Goal: Transaction & Acquisition: Purchase product/service

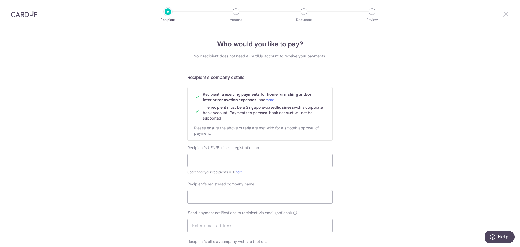
drag, startPoint x: 504, startPoint y: 11, endPoint x: 283, endPoint y: 24, distance: 220.8
click at [504, 11] on icon at bounding box center [506, 14] width 7 height 7
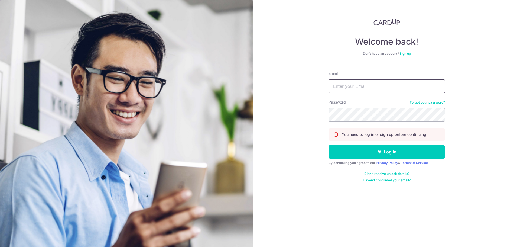
click at [354, 86] on input "Email" at bounding box center [387, 86] width 117 height 14
click at [339, 85] on input "Email" at bounding box center [387, 86] width 117 height 14
click at [370, 88] on input "brendan" at bounding box center [387, 86] width 117 height 14
type input "brendanlimwork@gmail.com"
click at [329, 145] on button "Log in" at bounding box center [387, 152] width 117 height 14
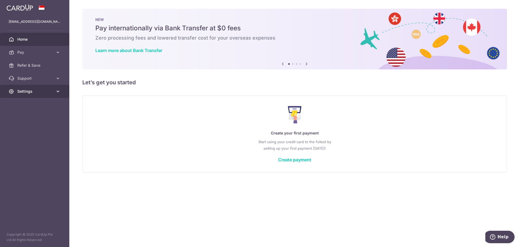
click at [42, 93] on span "Settings" at bounding box center [35, 91] width 36 height 5
click at [35, 104] on span "Account" at bounding box center [35, 104] width 36 height 5
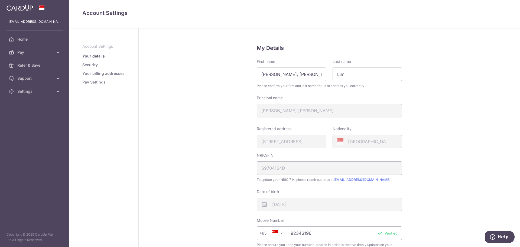
click at [94, 83] on link "Pay Settings" at bounding box center [93, 81] width 23 height 5
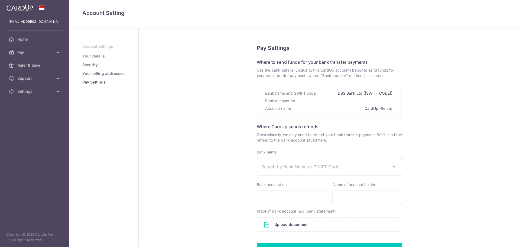
select select
click at [35, 52] on span "Pay" at bounding box center [35, 52] width 36 height 5
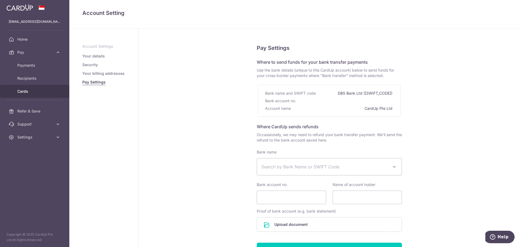
click at [32, 90] on span "Cards" at bounding box center [35, 91] width 36 height 5
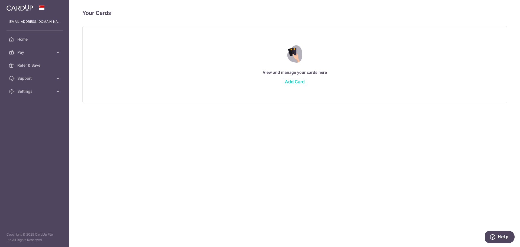
click at [292, 81] on link "Add Card" at bounding box center [295, 81] width 20 height 5
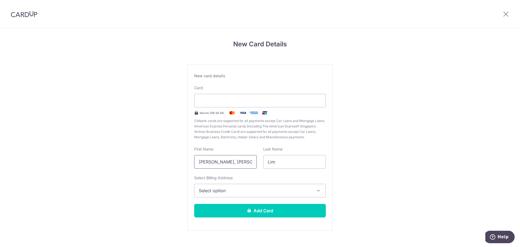
drag, startPoint x: 243, startPoint y: 160, endPoint x: 172, endPoint y: 161, distance: 71.0
click at [172, 160] on div "New Card Details New card details Card Secure 256-bit SSL Citibank cards are su…" at bounding box center [260, 142] width 520 height 228
type input "Brendan"
click at [203, 189] on span "Select option" at bounding box center [255, 190] width 113 height 7
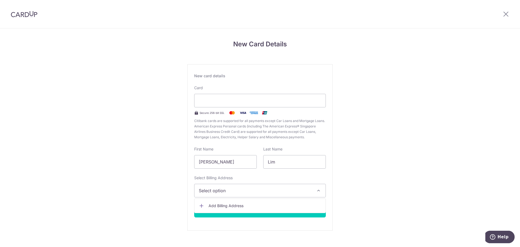
click at [158, 189] on div "New Card Details New card details Card Secure 256-bit SSL Citibank cards are su…" at bounding box center [260, 142] width 520 height 228
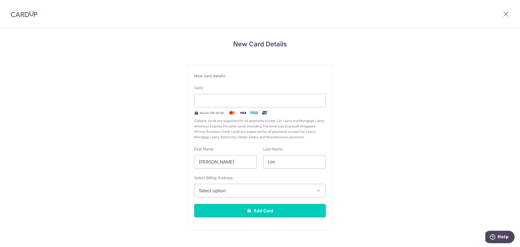
scroll to position [9, 0]
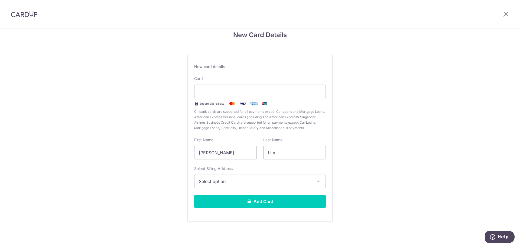
click at [313, 180] on button "Select option" at bounding box center [260, 182] width 132 height 14
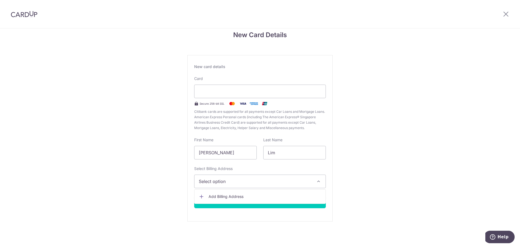
click at [239, 195] on span "Add Billing Address" at bounding box center [265, 196] width 113 height 5
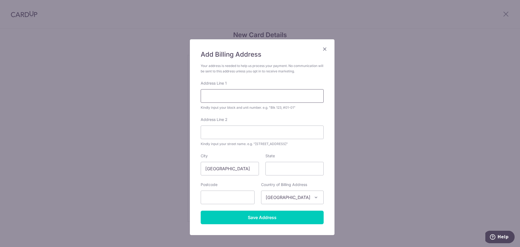
click at [230, 95] on input "Address Line 1" at bounding box center [262, 96] width 123 height 14
type input "Blk 306C Punggol Place #08-09"
click at [228, 197] on input "text" at bounding box center [228, 198] width 54 height 14
type input "823306"
click at [330, 194] on div "Add Billing Address Your address is needed to help us process your payment. No …" at bounding box center [262, 137] width 145 height 196
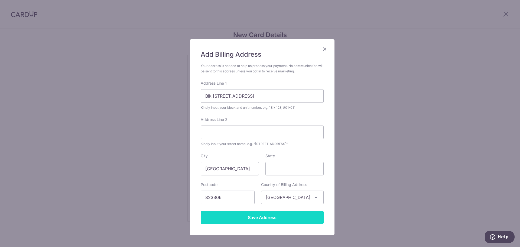
click at [262, 220] on input "Save Address" at bounding box center [262, 218] width 123 height 14
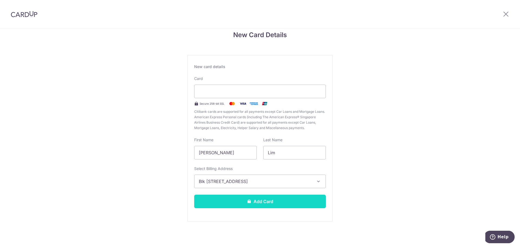
click at [262, 201] on button "Add Card" at bounding box center [260, 202] width 132 height 14
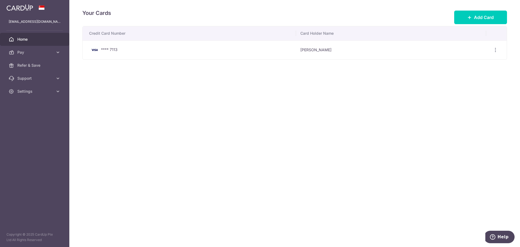
click at [39, 41] on span "Home" at bounding box center [35, 39] width 36 height 5
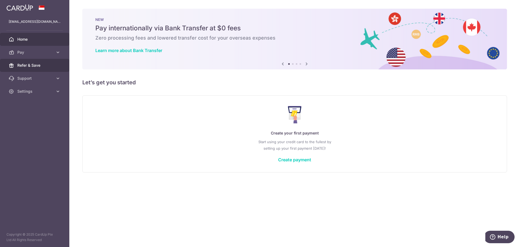
click at [38, 67] on span "Refer & Save" at bounding box center [35, 65] width 36 height 5
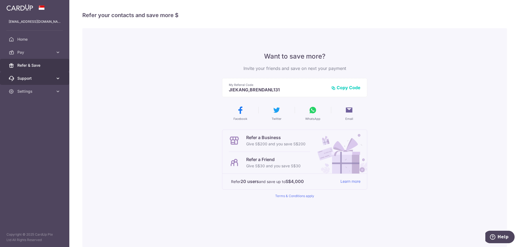
click at [38, 79] on span "Support" at bounding box center [35, 78] width 36 height 5
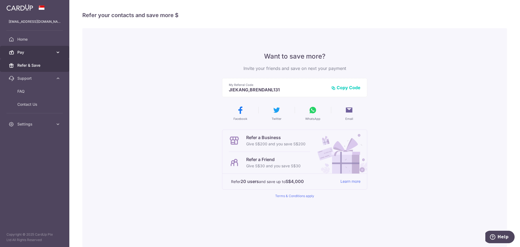
click at [25, 51] on span "Pay" at bounding box center [35, 52] width 36 height 5
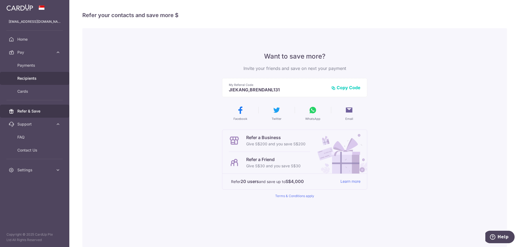
click at [34, 78] on span "Recipients" at bounding box center [35, 78] width 36 height 5
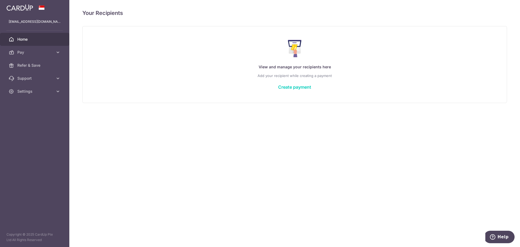
click at [40, 38] on span "Home" at bounding box center [35, 39] width 36 height 5
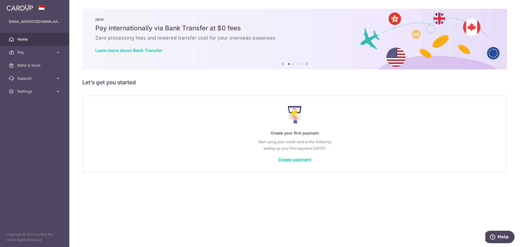
click at [307, 64] on icon at bounding box center [307, 63] width 7 height 7
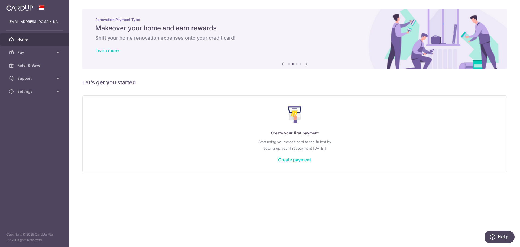
click at [306, 64] on icon at bounding box center [307, 63] width 7 height 7
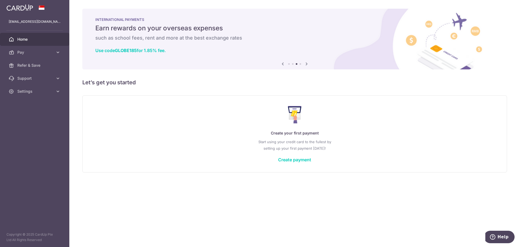
click at [306, 64] on icon at bounding box center [307, 63] width 7 height 7
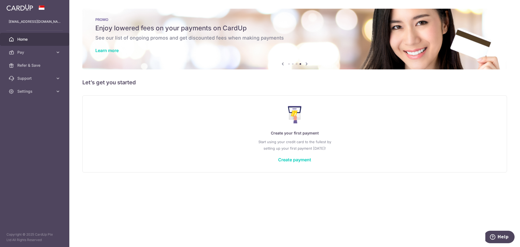
click at [306, 64] on icon at bounding box center [307, 63] width 7 height 7
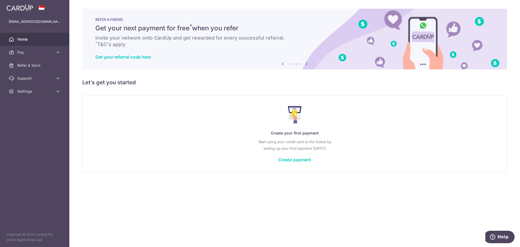
click at [306, 64] on icon at bounding box center [307, 63] width 7 height 7
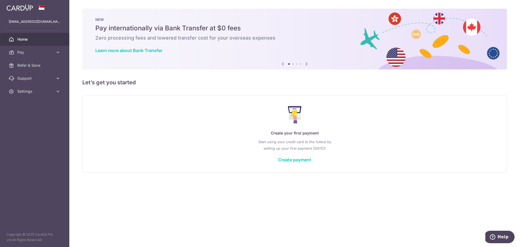
click at [306, 64] on icon at bounding box center [307, 63] width 7 height 7
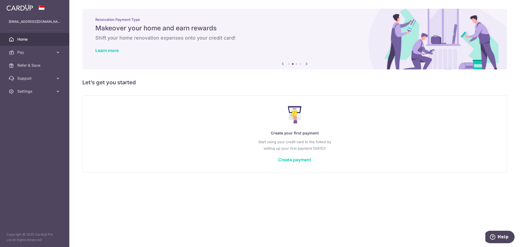
click at [306, 64] on icon at bounding box center [307, 63] width 7 height 7
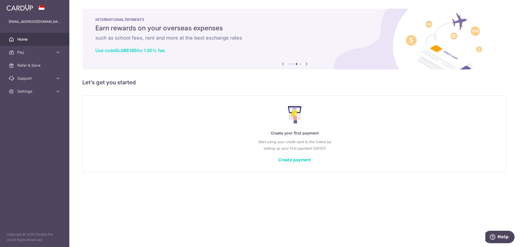
click at [144, 50] on link "Use code GLOBE185 for 1.85% fee." at bounding box center [130, 50] width 70 height 5
click at [36, 49] on link "Pay" at bounding box center [34, 52] width 69 height 13
click at [42, 64] on span "Payments" at bounding box center [35, 65] width 36 height 5
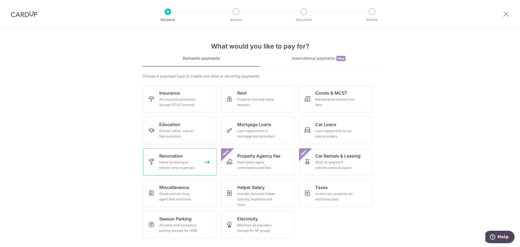
click at [176, 164] on div "Home furnishing or interior reno-expenses" at bounding box center [178, 165] width 39 height 11
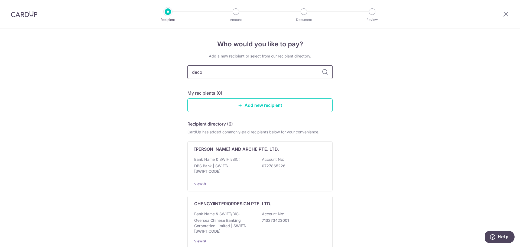
type input "decor"
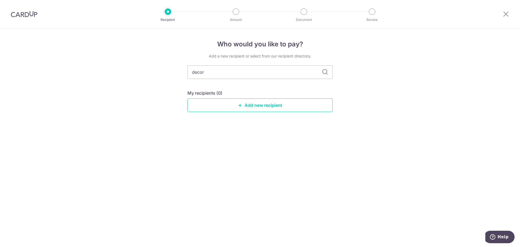
click at [325, 72] on icon at bounding box center [325, 72] width 7 height 7
drag, startPoint x: 228, startPoint y: 75, endPoint x: 172, endPoint y: 71, distance: 56.8
click at [172, 71] on div "Who would you like to pay? Add a new recipient or select from our recipient dir…" at bounding box center [260, 137] width 520 height 218
drag, startPoint x: 151, startPoint y: 79, endPoint x: 155, endPoint y: 83, distance: 5.6
click at [153, 82] on div "Who would you like to pay? Add a new recipient or select from our recipient dir…" at bounding box center [260, 137] width 520 height 218
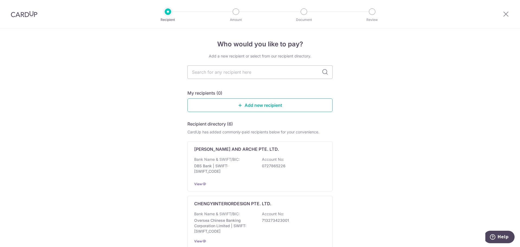
click at [268, 103] on link "Add new recipient" at bounding box center [260, 105] width 145 height 14
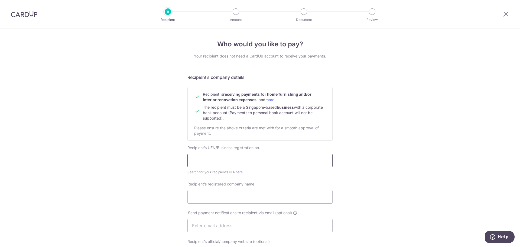
click at [207, 156] on input "text" at bounding box center [260, 161] width 145 height 14
paste input "202508587H"
type input "202508587H"
click at [223, 198] on input "Recipient’s registered company name" at bounding box center [260, 197] width 145 height 14
click at [214, 199] on input "Recipient’s registered company name" at bounding box center [260, 197] width 145 height 14
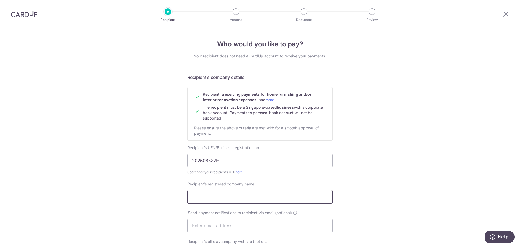
paste input "Decor 8 Studio Pte Ltd"
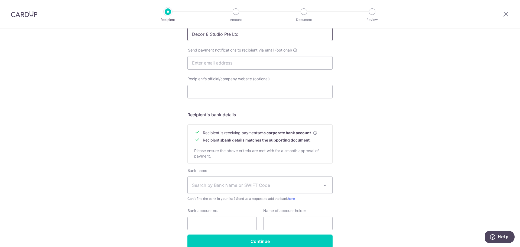
scroll to position [189, 0]
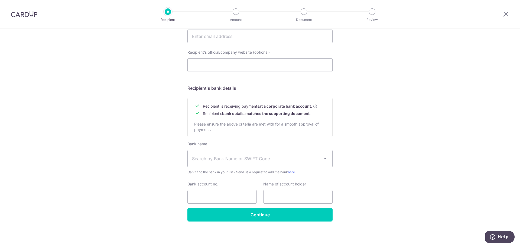
type input "Decor 8 Studio Pte Ltd"
click at [245, 156] on span "Search by Bank Name or SWIFT Code" at bounding box center [255, 158] width 127 height 7
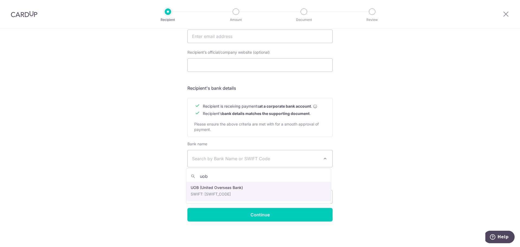
type input "uob"
select select "18"
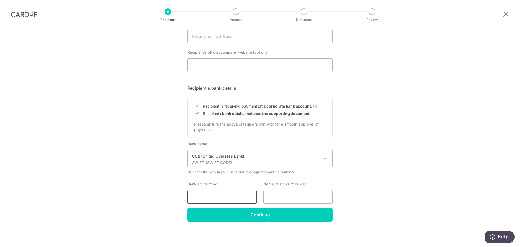
click at [198, 191] on input "Bank account no." at bounding box center [222, 197] width 69 height 14
paste input "717-300-511-7"
type input "717-300-511-7"
click at [308, 199] on input "text" at bounding box center [297, 197] width 69 height 14
click at [284, 195] on input "text" at bounding box center [297, 197] width 69 height 14
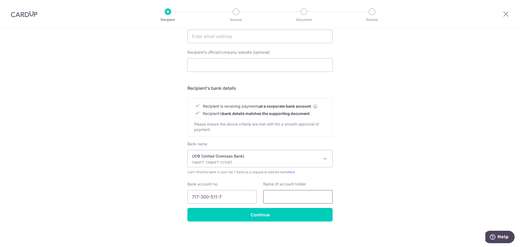
paste input "Decor 8 Studio Pte Ltd"
type input "Decor 8 Studio Pte Ltd"
click at [347, 180] on div "Who would you like to pay? Your recipient does not need a CardUp account to rec…" at bounding box center [260, 43] width 520 height 408
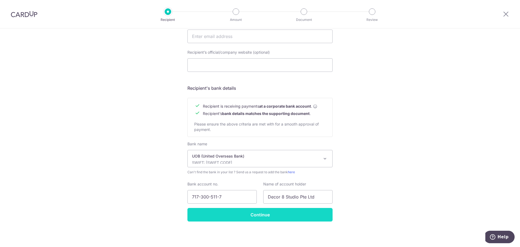
click at [269, 217] on input "Continue" at bounding box center [260, 215] width 145 height 14
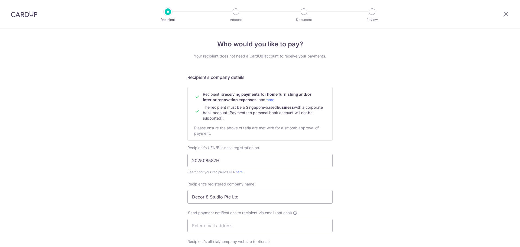
scroll to position [202, 0]
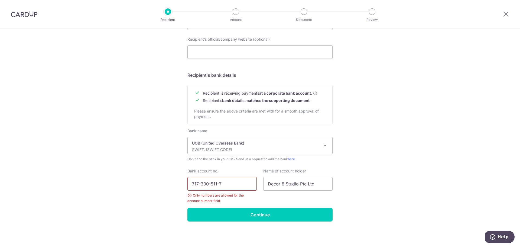
click at [200, 184] on input "717-300-511-7" at bounding box center [222, 184] width 69 height 14
type input "7173005117"
click at [251, 214] on input "Continue" at bounding box center [260, 215] width 145 height 14
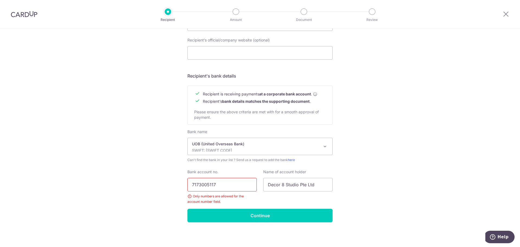
scroll to position [202, 0]
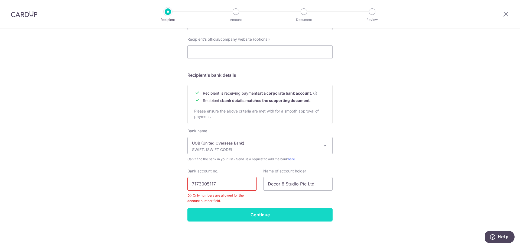
click at [231, 217] on input "Continue" at bounding box center [260, 215] width 145 height 14
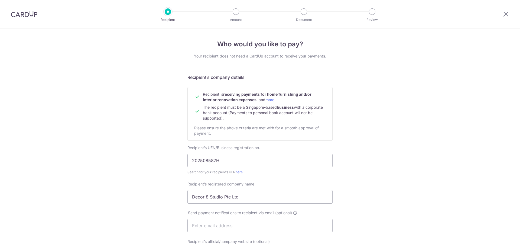
scroll to position [202, 0]
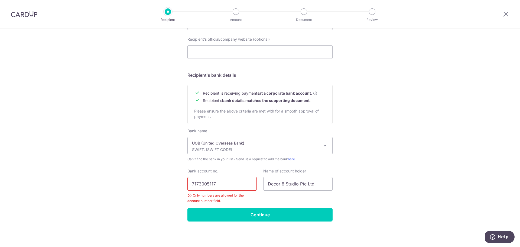
drag, startPoint x: 219, startPoint y: 185, endPoint x: 165, endPoint y: 186, distance: 54.2
click at [165, 186] on div "Who would you like to pay? Your recipient does not need a CardUp account to rec…" at bounding box center [260, 36] width 520 height 421
type input "7173005117"
click at [247, 213] on input "Continue" at bounding box center [260, 215] width 145 height 14
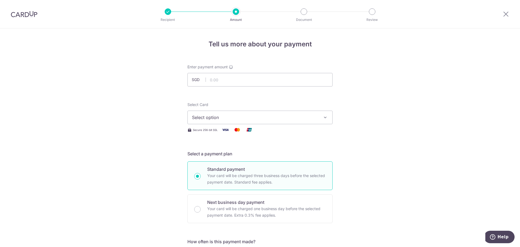
click at [197, 119] on span "Select option" at bounding box center [255, 117] width 126 height 7
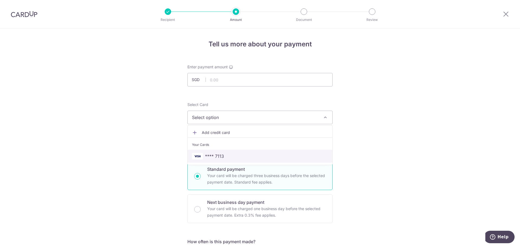
click at [218, 156] on span "**** 7113" at bounding box center [214, 156] width 19 height 7
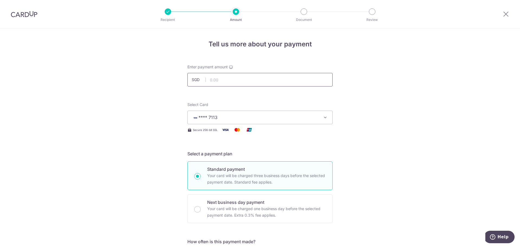
click at [216, 79] on input "text" at bounding box center [260, 80] width 145 height 14
type input "800.00"
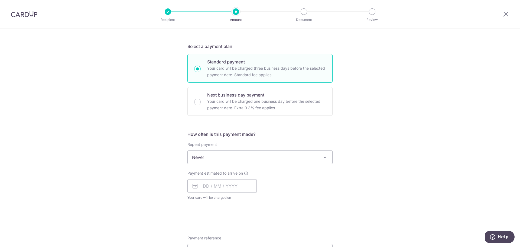
scroll to position [108, 0]
click at [275, 157] on span "Never" at bounding box center [260, 156] width 145 height 13
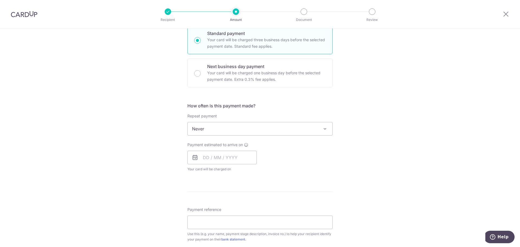
scroll to position [136, 0]
click at [204, 160] on input "text" at bounding box center [222, 158] width 69 height 14
click at [315, 155] on div "Payment estimated to arrive on Prev Next Oct Nov [DATE] 2026 2027 2028 2029 203…" at bounding box center [260, 157] width 152 height 30
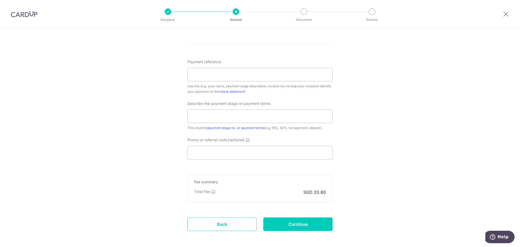
scroll to position [308, 0]
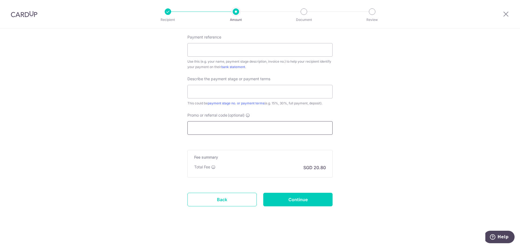
click at [241, 129] on input "Promo or referral code (optional)" at bounding box center [260, 128] width 145 height 14
paste input "RENO25ONE"
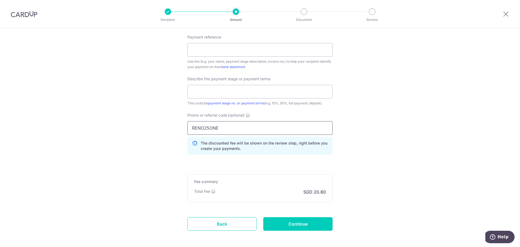
type input "RENO25ONE"
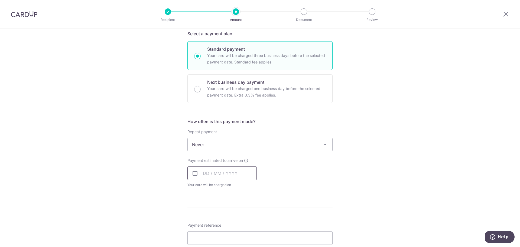
scroll to position [136, 0]
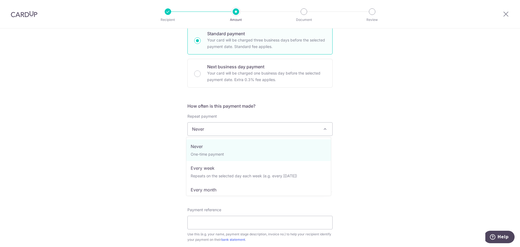
click at [226, 133] on span "Never" at bounding box center [260, 129] width 145 height 13
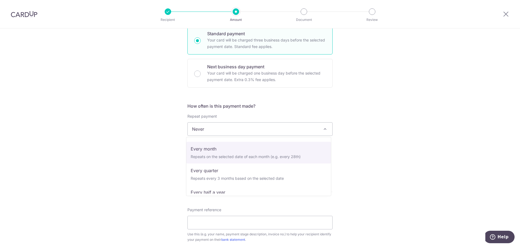
scroll to position [54, 0]
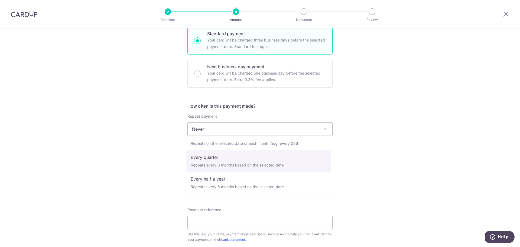
click at [368, 157] on div "Tell us more about your payment Enter payment amount SGD 800.00 800.00 Recipien…" at bounding box center [260, 168] width 520 height 551
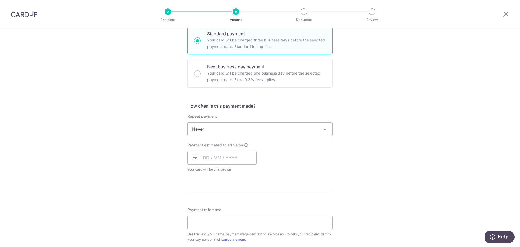
click at [261, 129] on span "Never" at bounding box center [260, 129] width 145 height 13
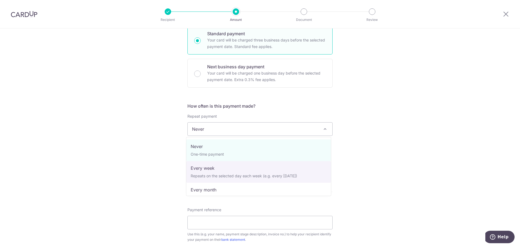
scroll to position [27, 0]
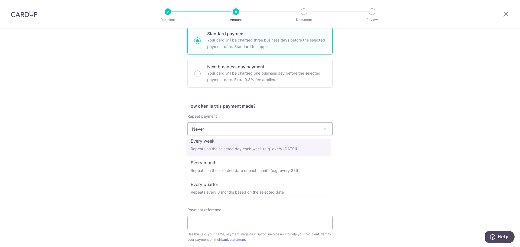
click at [379, 120] on div "Tell us more about your payment Enter payment amount SGD 800.00 800.00 Recipien…" at bounding box center [260, 168] width 520 height 551
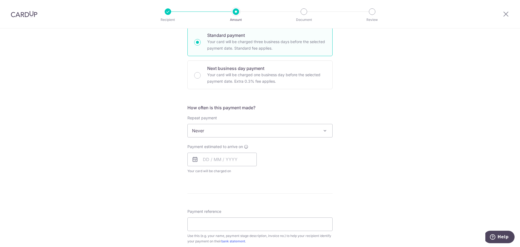
scroll to position [136, 0]
click at [207, 160] on input "text" at bounding box center [222, 158] width 69 height 14
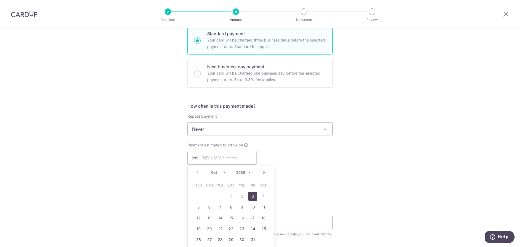
click at [250, 195] on link "3" at bounding box center [253, 196] width 9 height 9
type input "[DATE]"
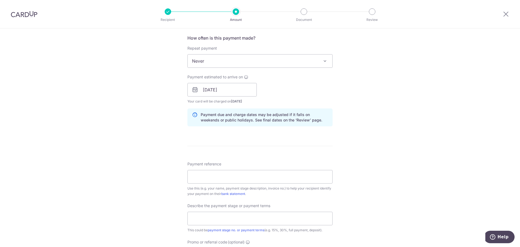
scroll to position [217, 0]
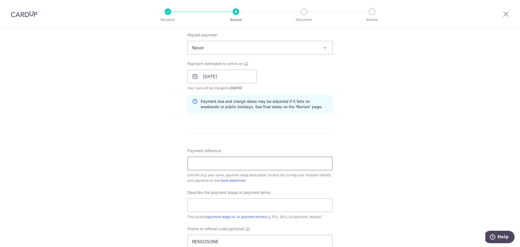
click at [224, 162] on input "Payment reference" at bounding box center [260, 164] width 145 height 14
type input "[PERSON_NAME]/[PERSON_NAME]"
click at [226, 207] on input "text" at bounding box center [260, 205] width 145 height 14
click at [223, 207] on input "text" at bounding box center [260, 205] width 145 height 14
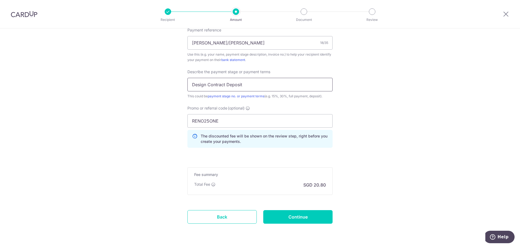
scroll to position [355, 0]
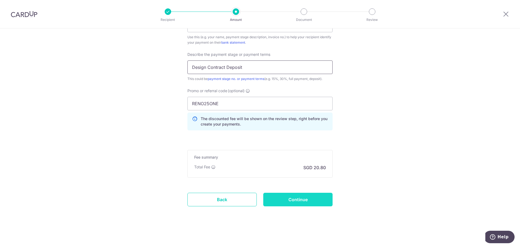
type input "Design Contract Deposit"
click at [294, 203] on input "Continue" at bounding box center [297, 200] width 69 height 14
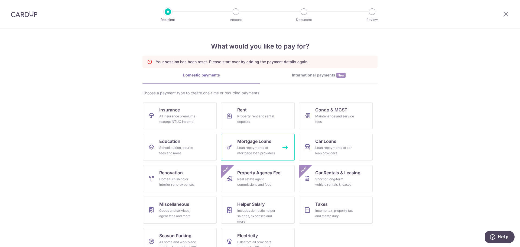
scroll to position [12, 0]
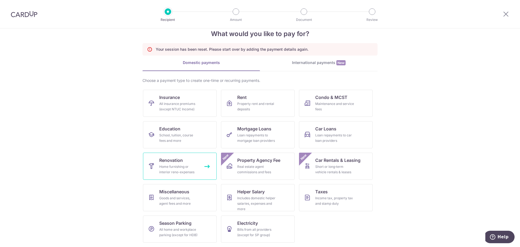
click at [186, 167] on div "Home furnishing or interior reno-expenses" at bounding box center [178, 169] width 39 height 11
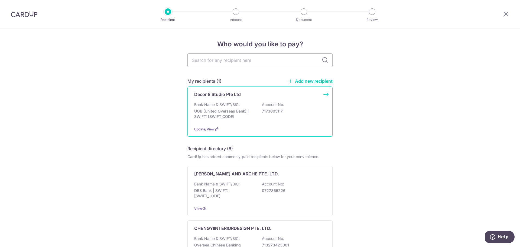
click at [233, 112] on p "UOB (United Overseas Bank) | SWIFT: [SWIFT_CODE]" at bounding box center [224, 113] width 61 height 11
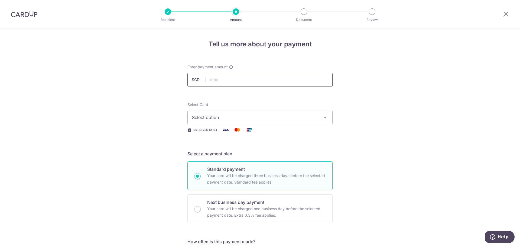
click at [209, 81] on input "text" at bounding box center [260, 80] width 145 height 14
type input "800.00"
click at [210, 119] on span "Select option" at bounding box center [255, 117] width 126 height 7
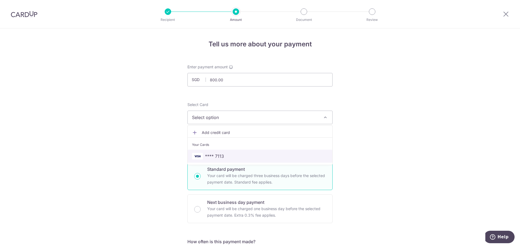
click at [215, 155] on span "**** 7113" at bounding box center [214, 156] width 19 height 7
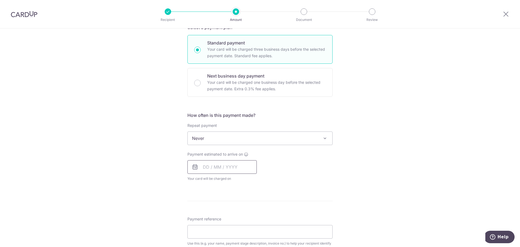
scroll to position [136, 0]
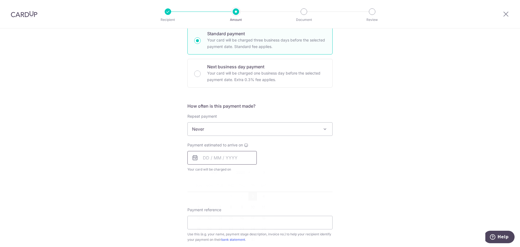
click at [229, 158] on input "text" at bounding box center [222, 158] width 69 height 14
click at [253, 196] on link "3" at bounding box center [253, 196] width 9 height 9
type input "[DATE]"
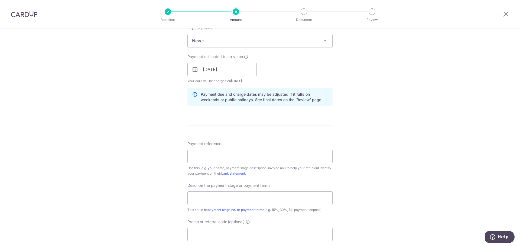
scroll to position [244, 0]
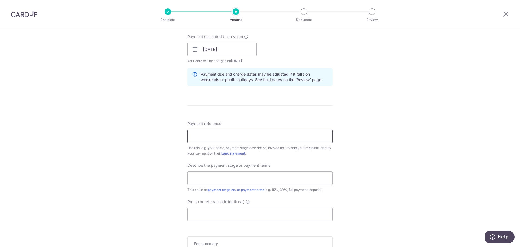
click at [218, 137] on input "Payment reference" at bounding box center [260, 137] width 145 height 14
type input "[PERSON_NAME]/[PERSON_NAME]"
click at [211, 179] on input "text" at bounding box center [260, 178] width 145 height 14
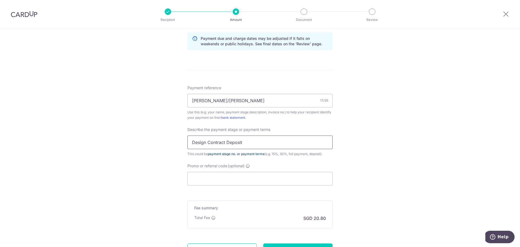
scroll to position [298, 0]
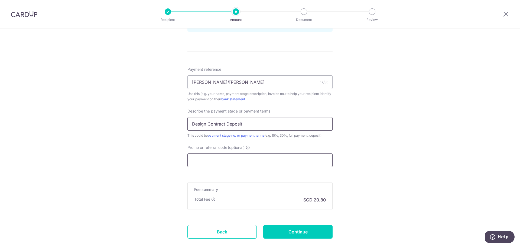
type input "Design Contract Deposit"
click at [215, 162] on input "Promo or referral code (optional)" at bounding box center [260, 160] width 145 height 14
click at [220, 160] on input "Promo or referral code (optional)" at bounding box center [260, 160] width 145 height 14
paste input "RENO25ONE"
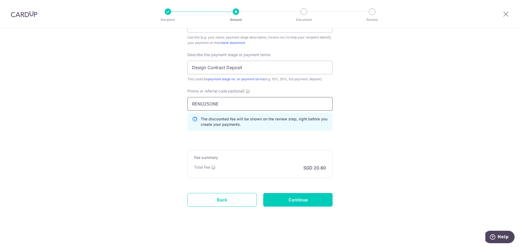
scroll to position [355, 0]
type input "RENO25ONE"
click at [299, 199] on input "Continue" at bounding box center [297, 200] width 69 height 14
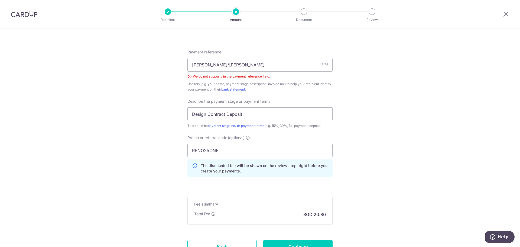
scroll to position [307, 0]
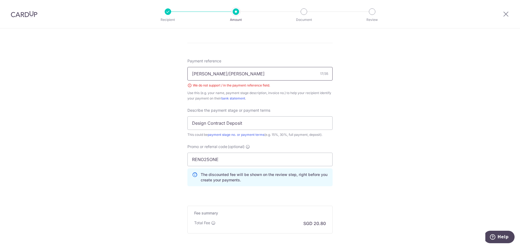
click at [211, 74] on input "Brendan/Chia Chyi" at bounding box center [260, 74] width 145 height 14
type input "Brendan & Chia Chyi"
click at [147, 161] on div "Tell us more about your payment Enter payment amount SGD 800.00 800.00 Select C…" at bounding box center [260, 12] width 520 height 581
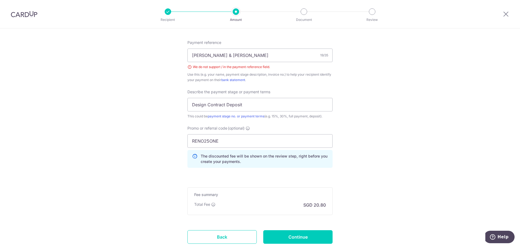
scroll to position [325, 0]
click at [254, 104] on input "Design Contract Deposit" at bounding box center [260, 105] width 145 height 14
click at [258, 104] on input "Design Contract Deposit - $1000" at bounding box center [260, 105] width 145 height 14
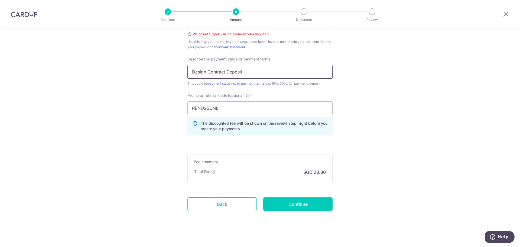
scroll to position [362, 0]
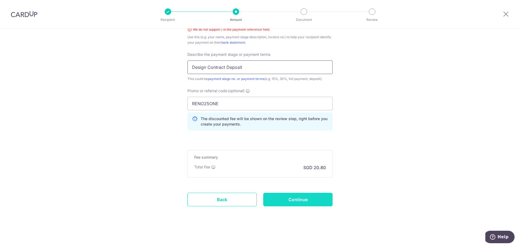
type input "Design Contract Deposit"
click at [295, 200] on input "Continue" at bounding box center [297, 200] width 69 height 14
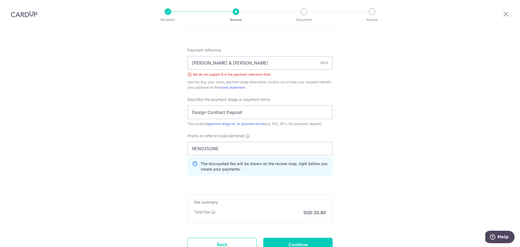
scroll to position [307, 0]
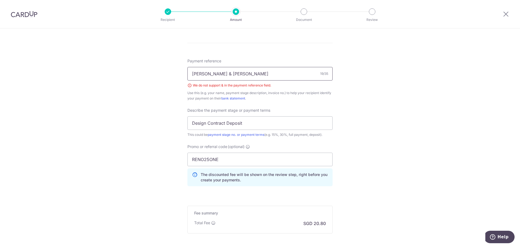
click at [214, 74] on input "[PERSON_NAME] & [PERSON_NAME]" at bounding box center [260, 74] width 145 height 14
type input "Brendan x Chia Chyi"
click at [413, 117] on div "Tell us more about your payment Enter payment amount SGD 800.00 800.00 Select C…" at bounding box center [260, 12] width 520 height 581
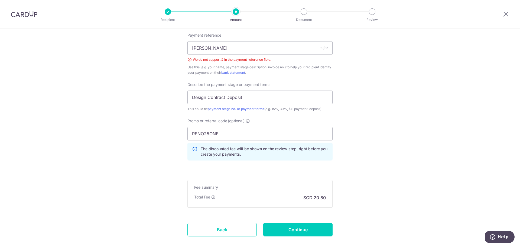
scroll to position [362, 0]
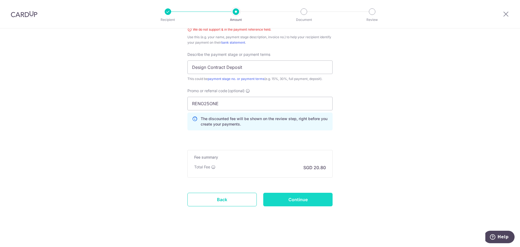
click at [303, 199] on input "Continue" at bounding box center [297, 200] width 69 height 14
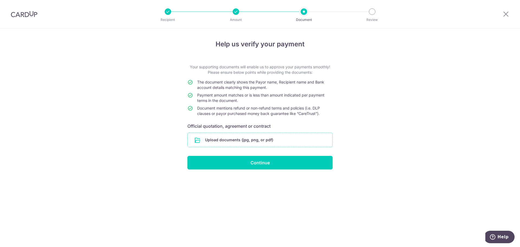
click at [242, 141] on input "file" at bounding box center [260, 140] width 145 height 14
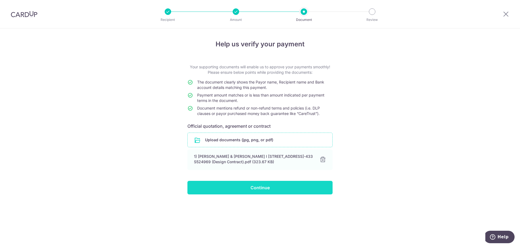
click at [265, 189] on input "Continue" at bounding box center [260, 188] width 145 height 14
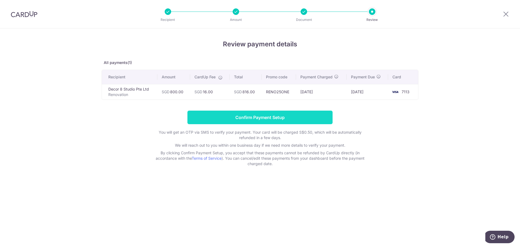
click at [275, 120] on input "Confirm Payment Setup" at bounding box center [260, 118] width 145 height 14
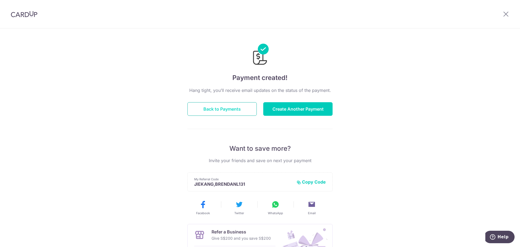
click at [231, 109] on button "Back to Payments" at bounding box center [222, 109] width 69 height 14
